Goal: Navigation & Orientation: Go to known website

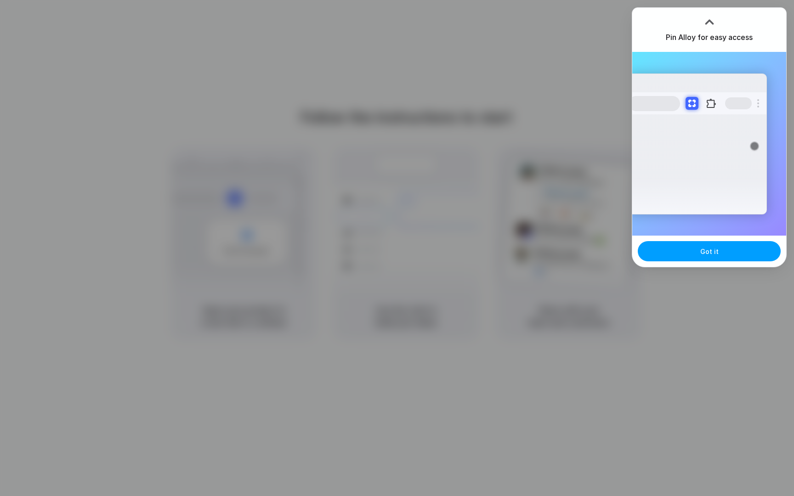
click at [722, 253] on button "Got it" at bounding box center [709, 251] width 143 height 20
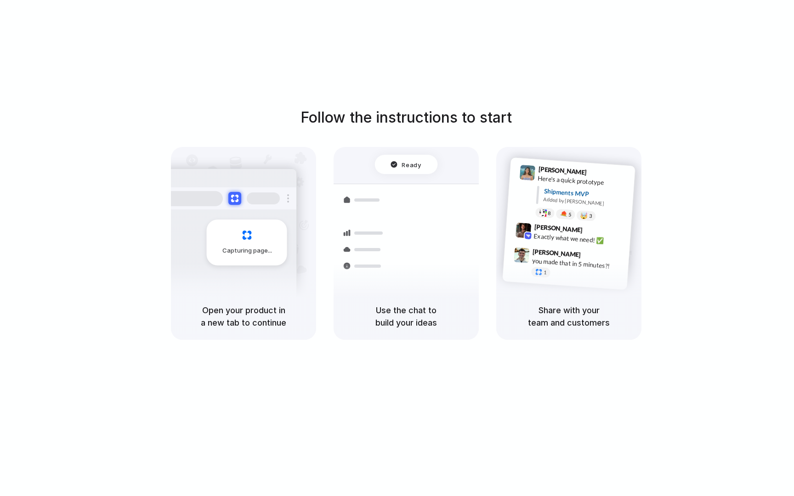
click at [274, 259] on div "Capturing page" at bounding box center [247, 243] width 80 height 46
